Goal: Communication & Community: Answer question/provide support

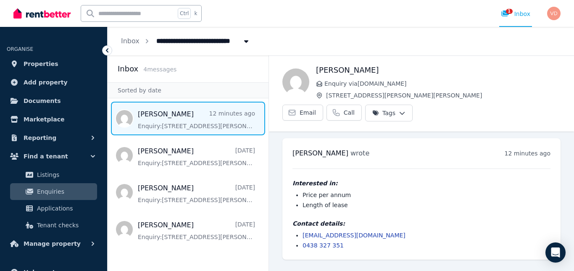
click at [197, 125] on span "Message list" at bounding box center [188, 119] width 161 height 34
click at [195, 123] on span "Message list" at bounding box center [188, 119] width 161 height 34
click at [325, 242] on link "0438 327 351" at bounding box center [322, 245] width 41 height 7
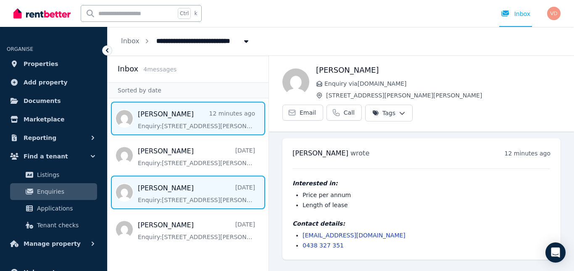
click at [204, 197] on span "Message list" at bounding box center [188, 193] width 161 height 34
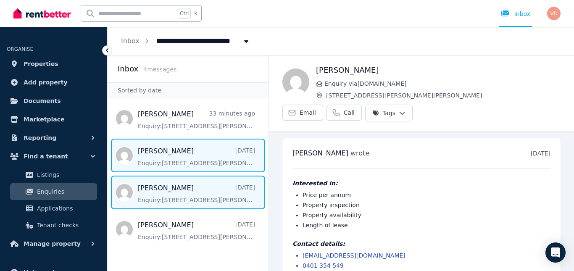
click at [183, 160] on span "Message list" at bounding box center [188, 156] width 161 height 34
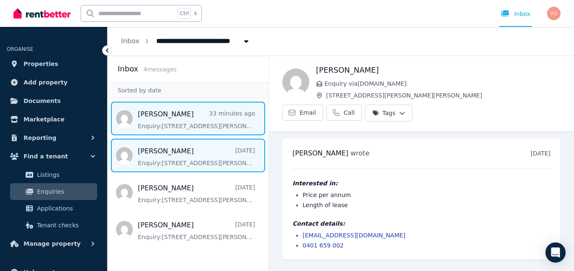
click at [192, 123] on span "Message list" at bounding box center [188, 119] width 161 height 34
